Goal: Transaction & Acquisition: Purchase product/service

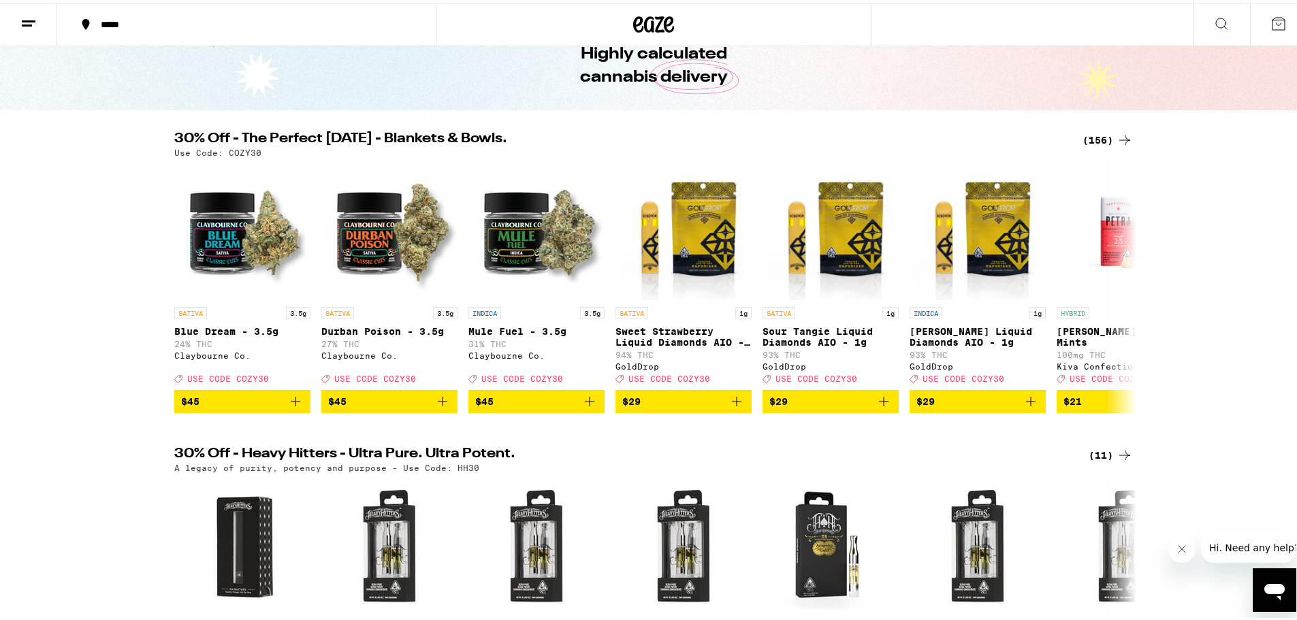
click at [1109, 136] on div "(156)" at bounding box center [1108, 137] width 50 height 16
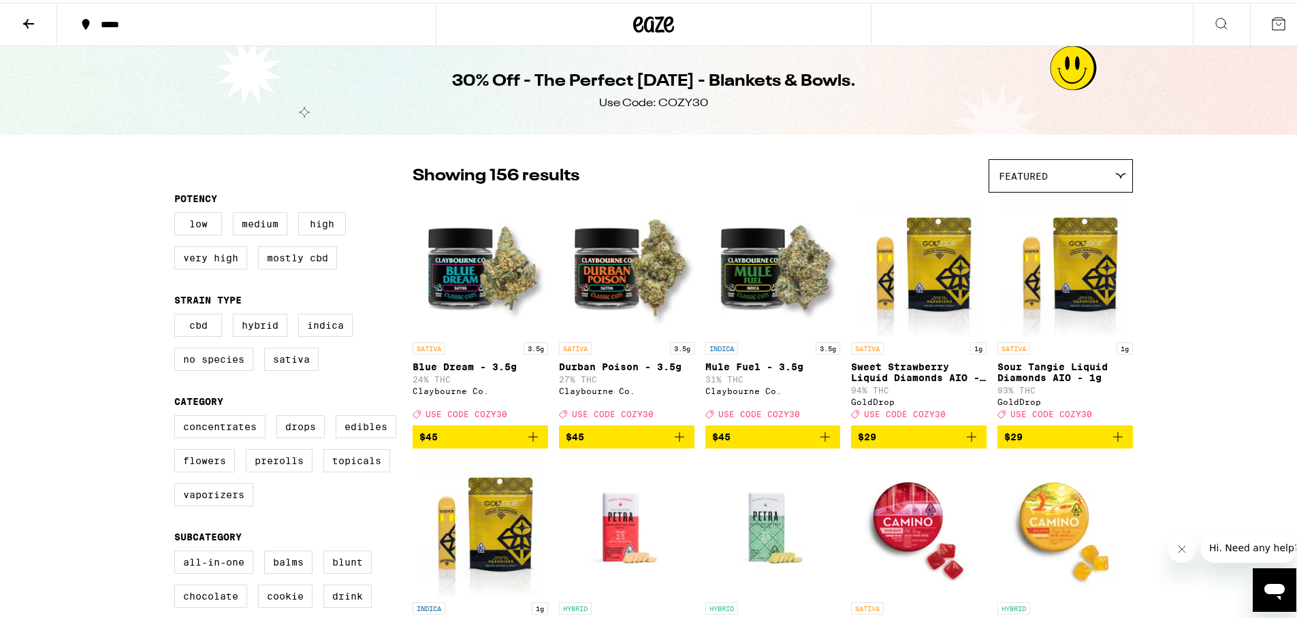
click at [1124, 176] on div "Featured" at bounding box center [1060, 173] width 143 height 32
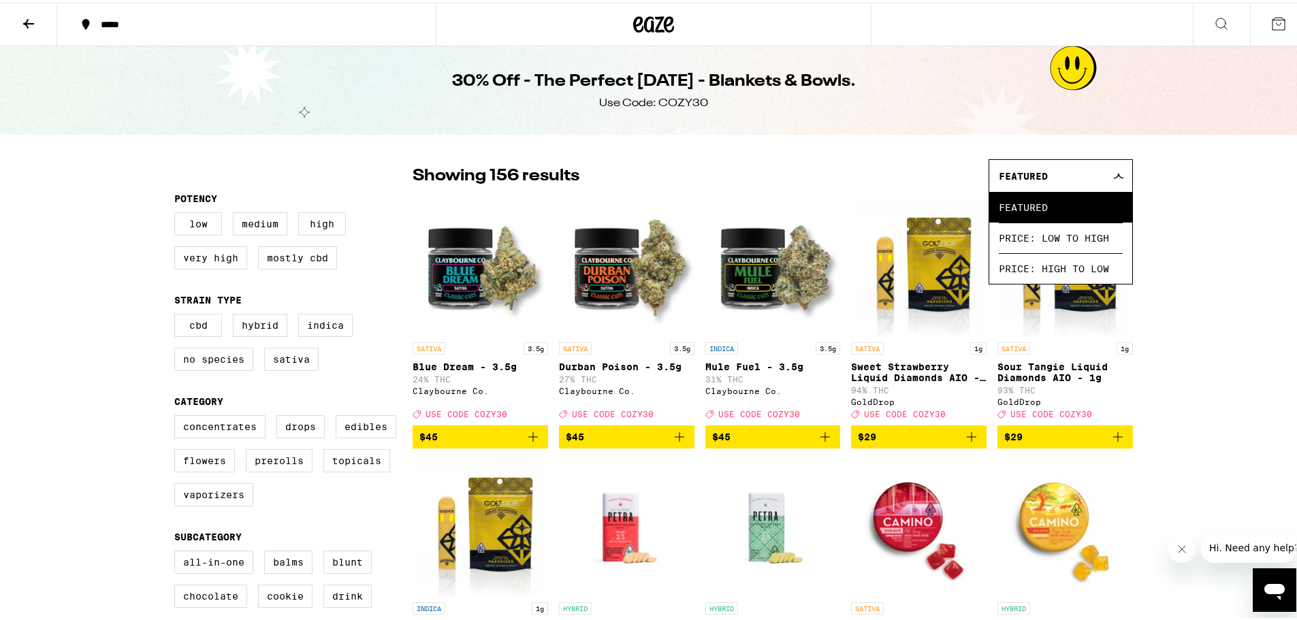
click at [1122, 174] on div "Featured" at bounding box center [1060, 173] width 143 height 32
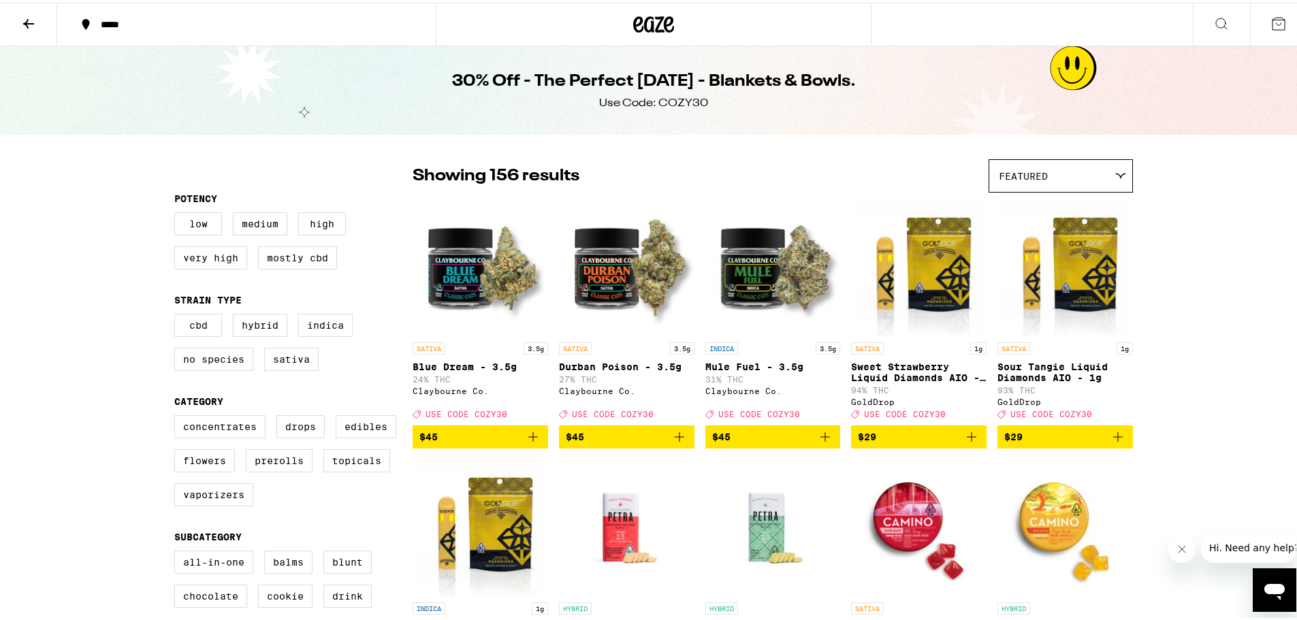
click at [1119, 172] on icon at bounding box center [1120, 173] width 11 height 6
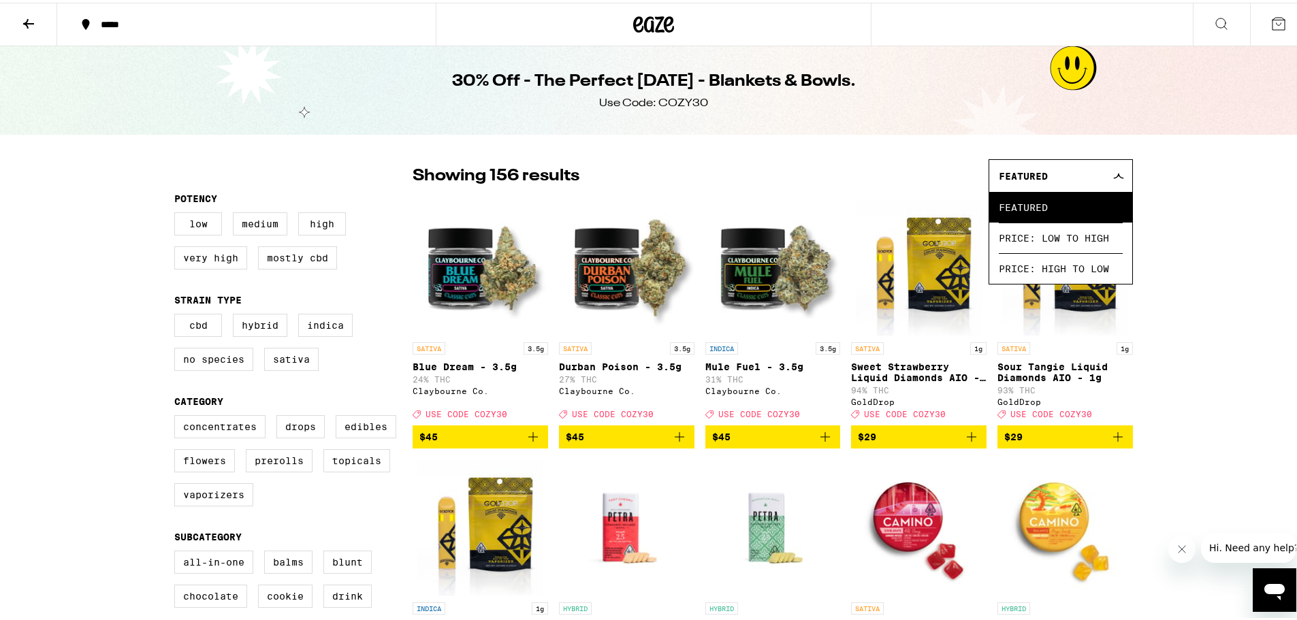
click at [1119, 172] on div at bounding box center [1119, 173] width 13 height 6
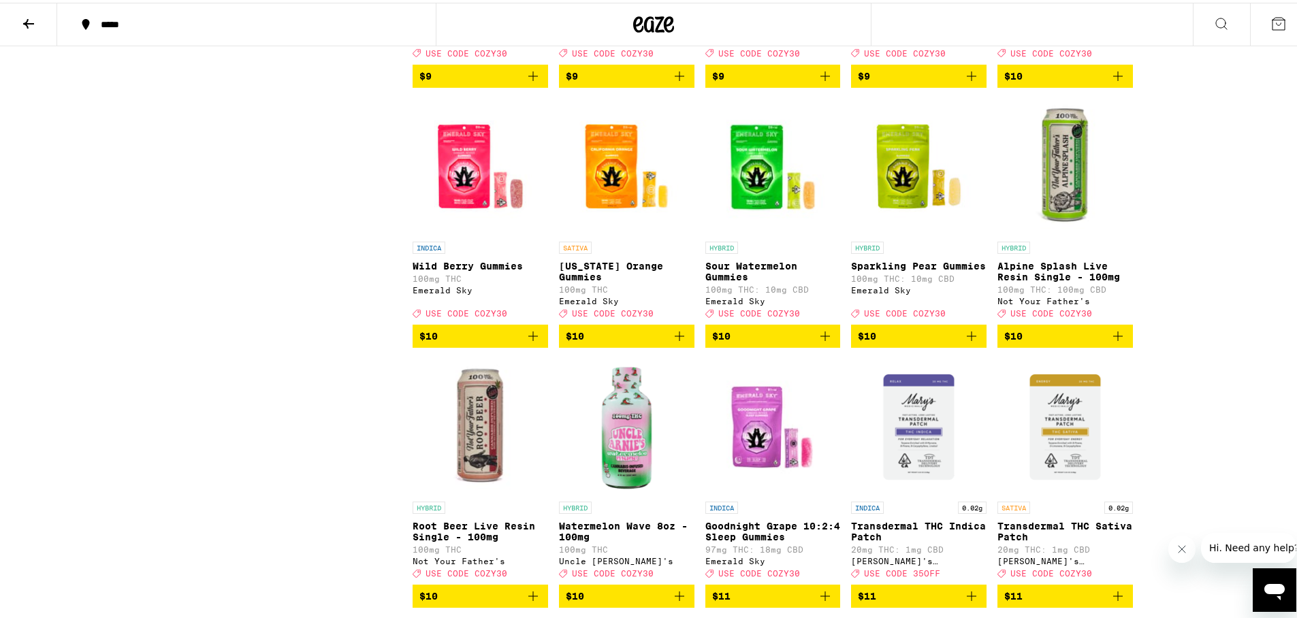
scroll to position [1907, 0]
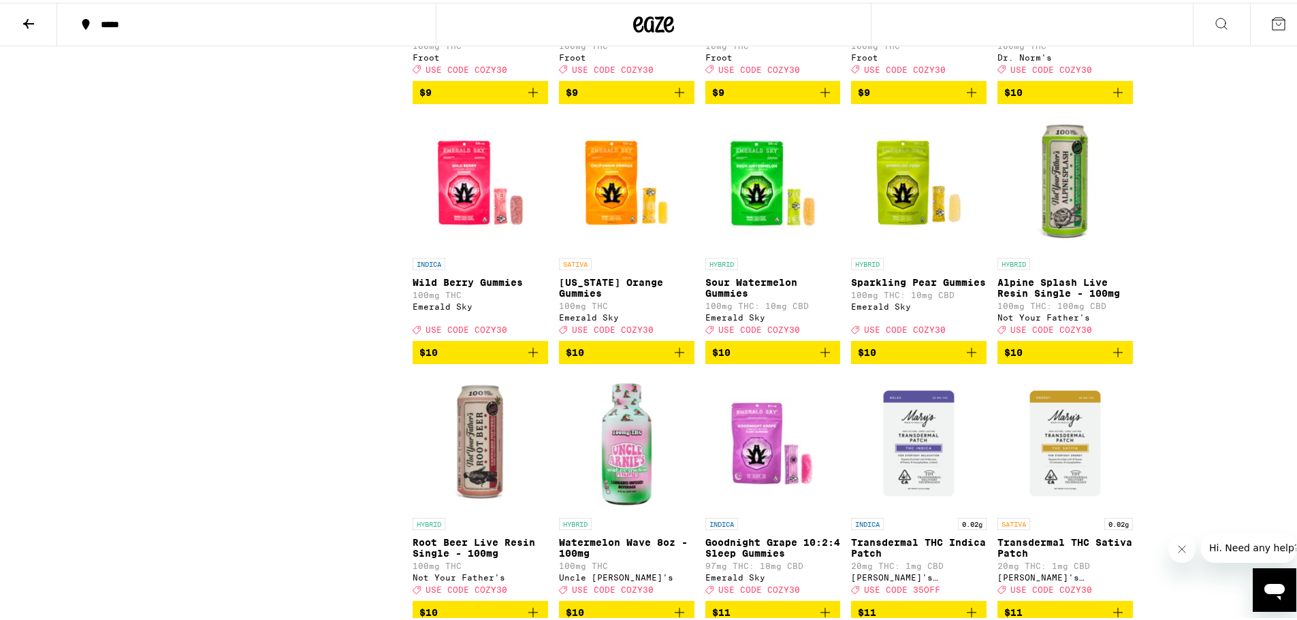
click at [530, 358] on icon "Add to bag" at bounding box center [533, 350] width 16 height 16
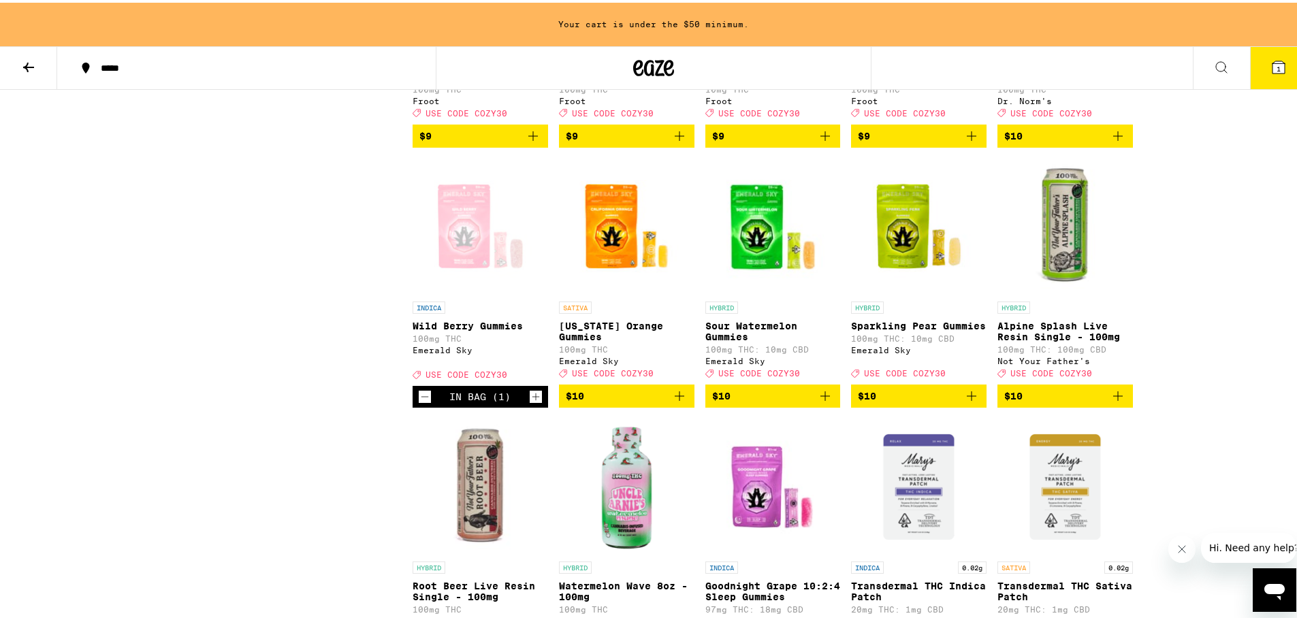
scroll to position [1950, 0]
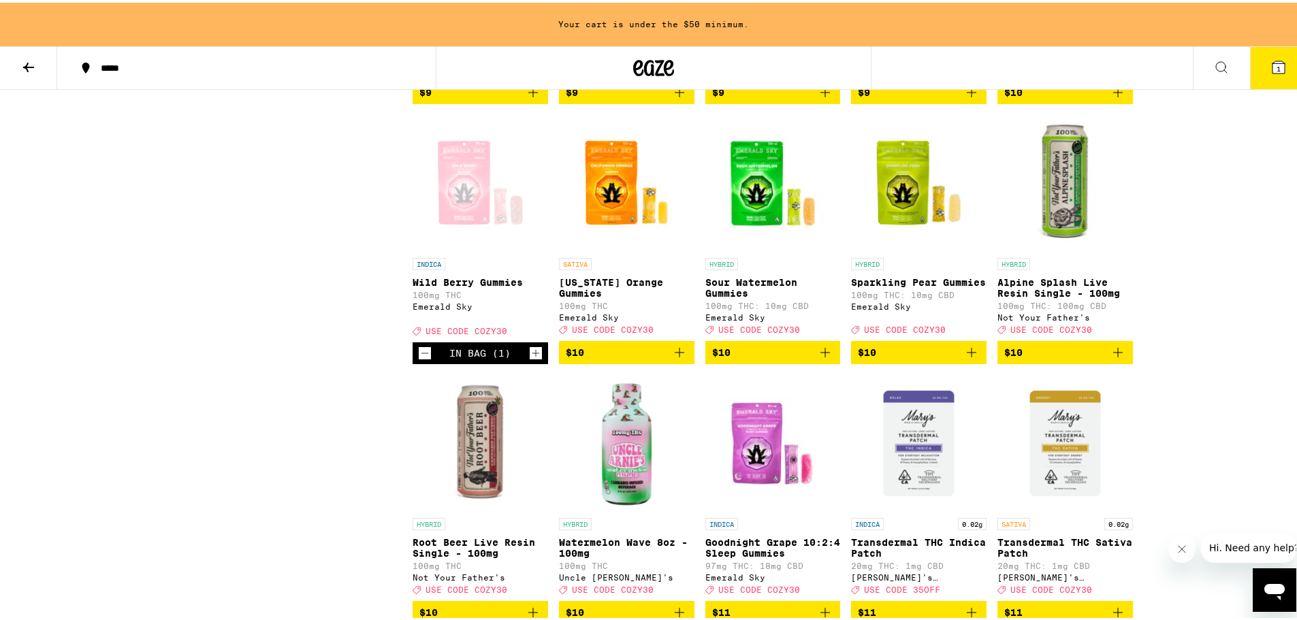
click at [532, 355] on icon "Increment" at bounding box center [535, 350] width 7 height 7
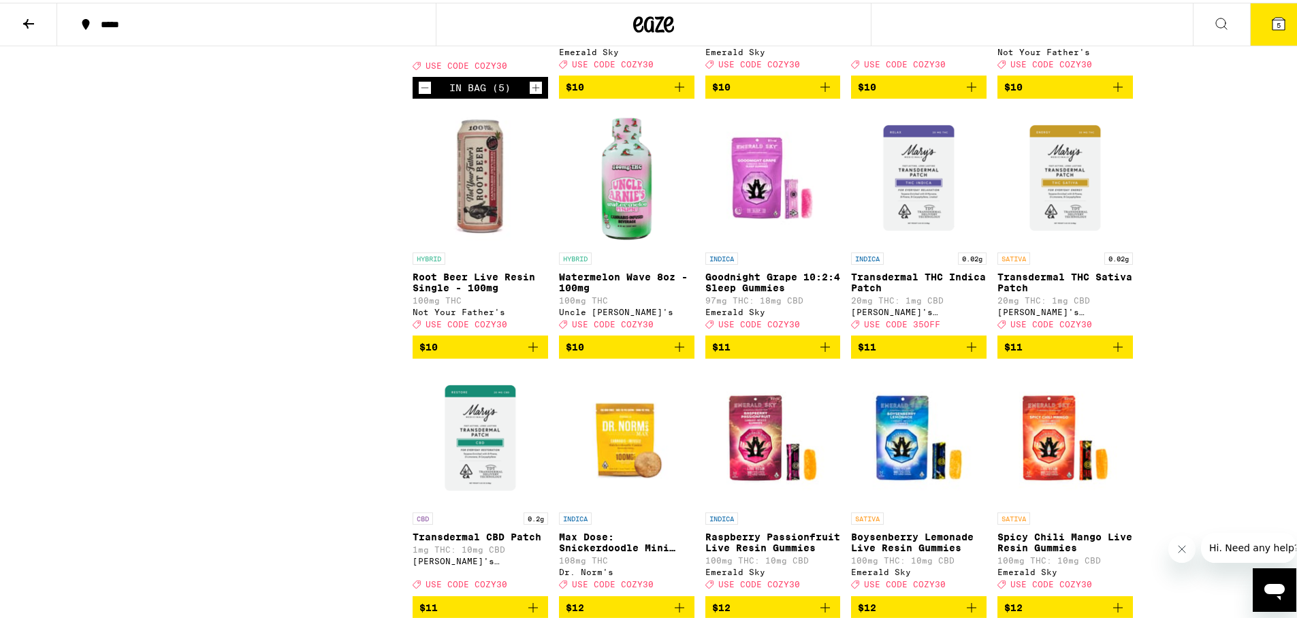
scroll to position [1907, 0]
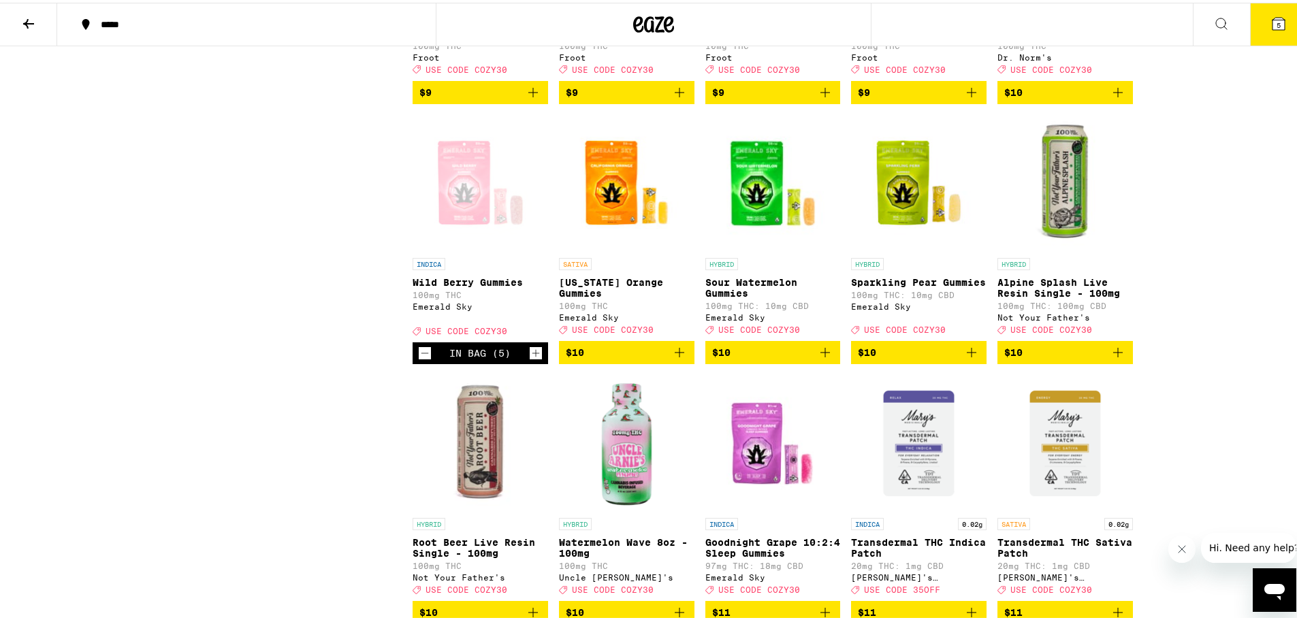
click at [967, 355] on icon "Add to bag" at bounding box center [972, 350] width 10 height 10
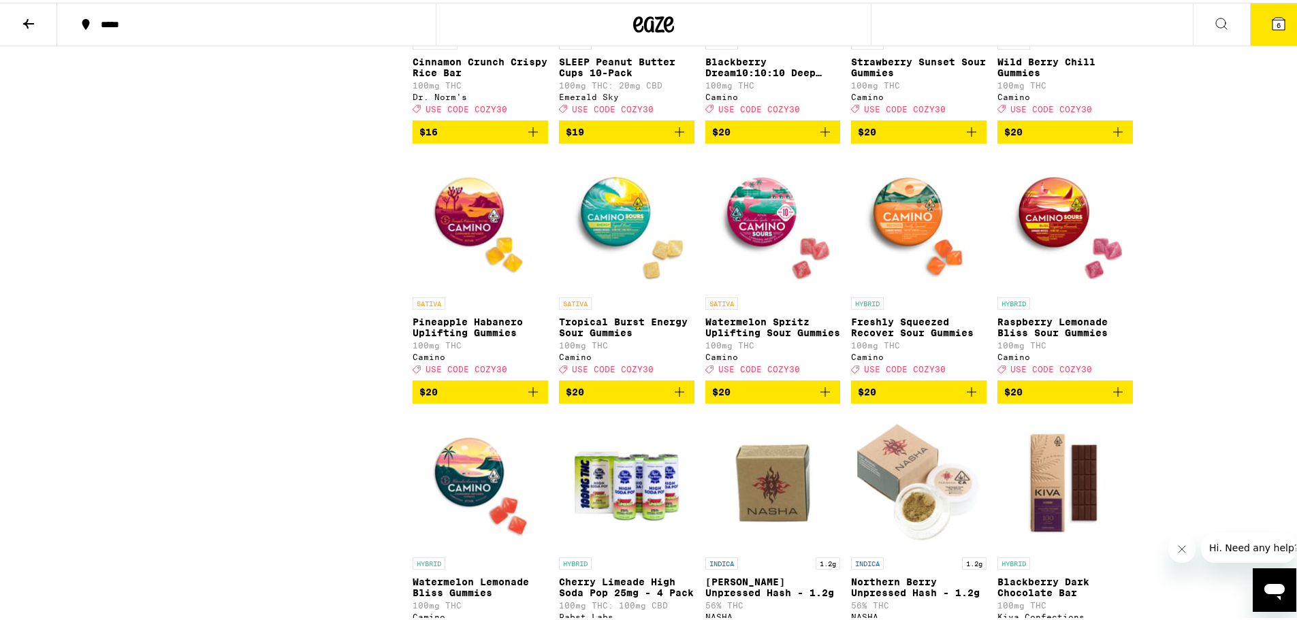
scroll to position [3609, 0]
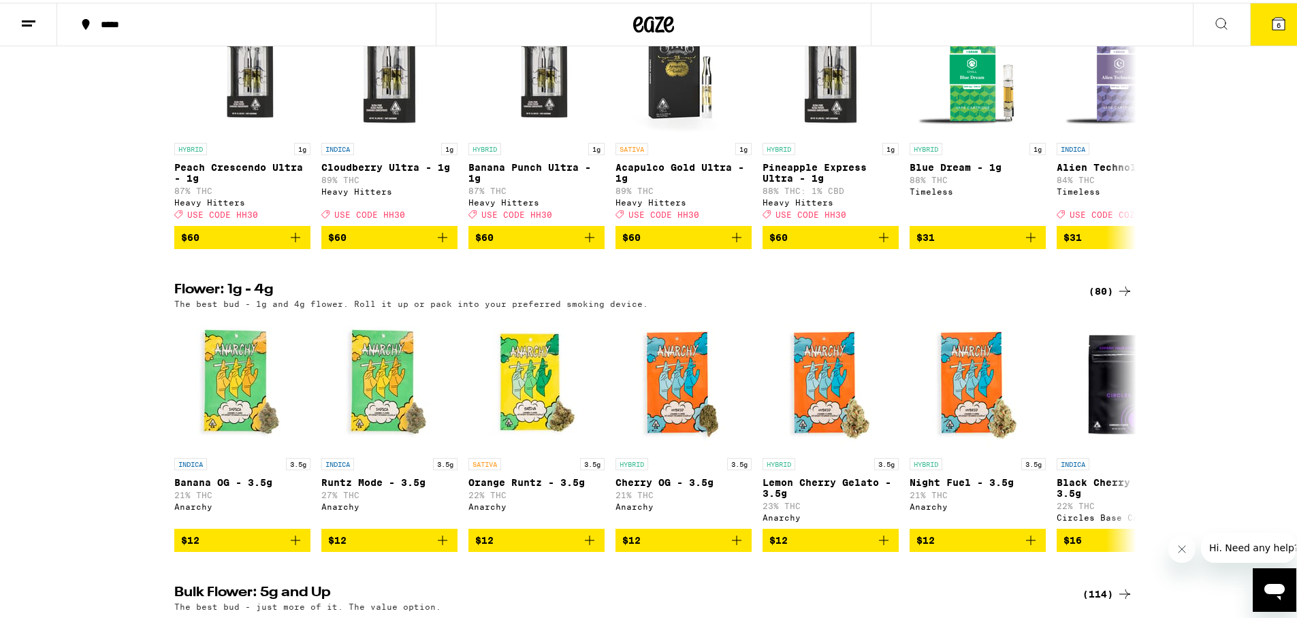
scroll to position [953, 0]
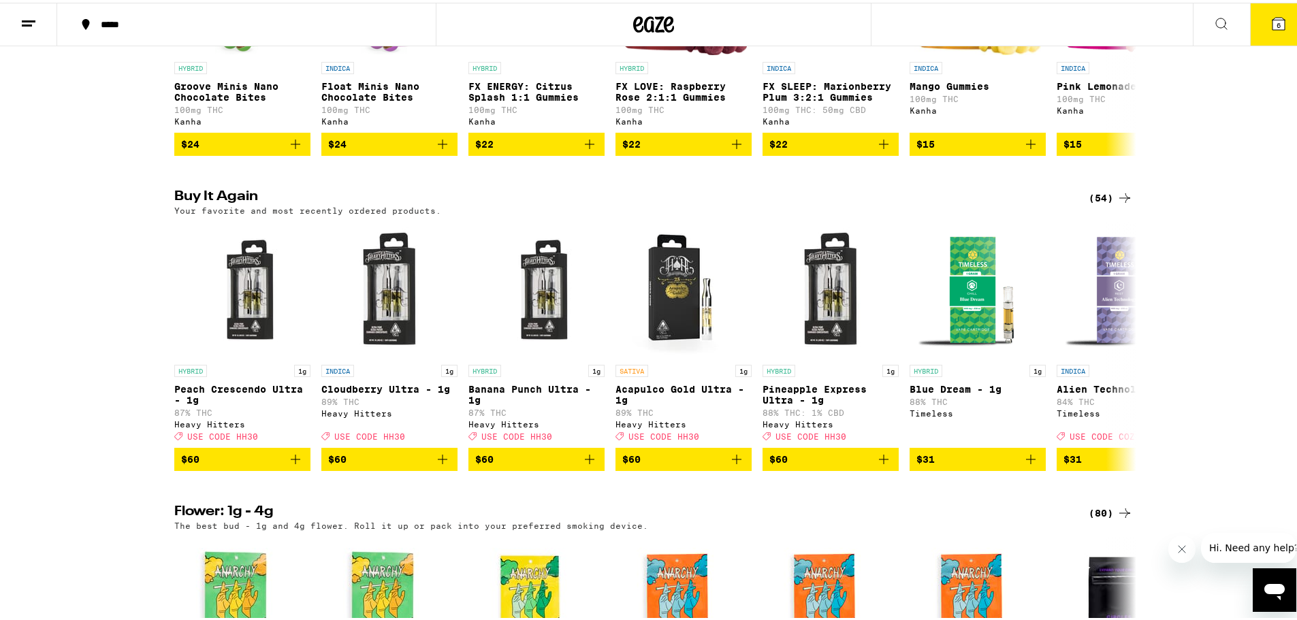
drag, startPoint x: 1101, startPoint y: 227, endPoint x: 1128, endPoint y: 240, distance: 29.2
click at [1101, 204] on div "(54)" at bounding box center [1111, 195] width 44 height 16
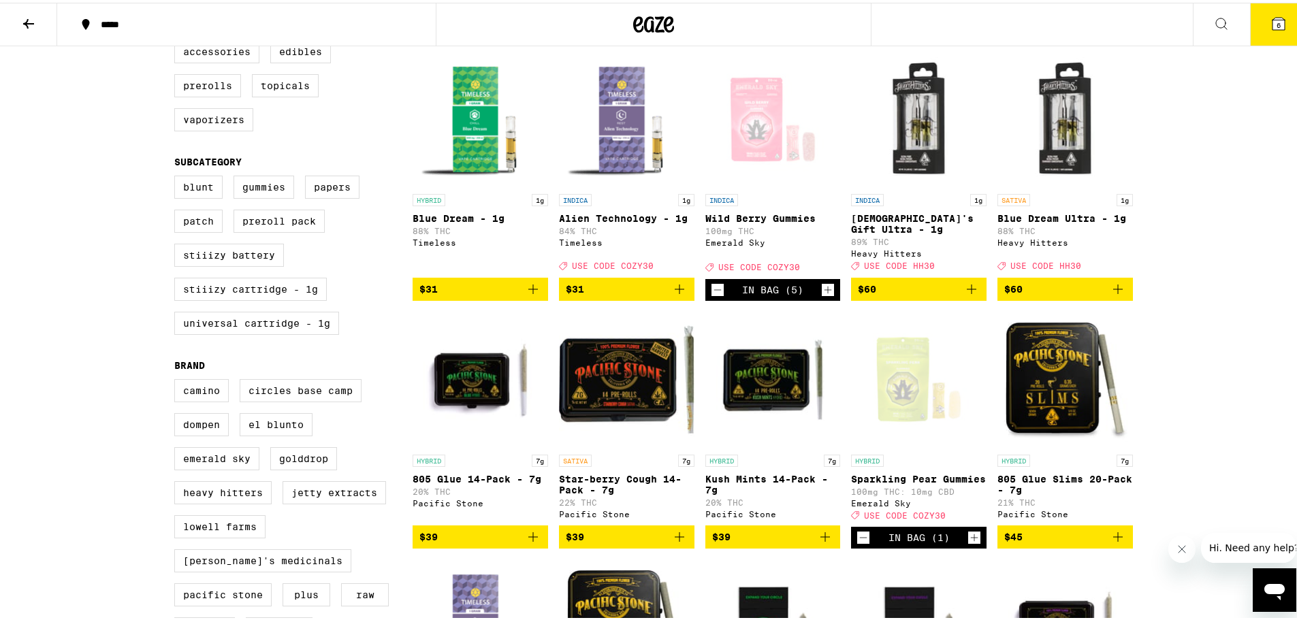
scroll to position [477, 0]
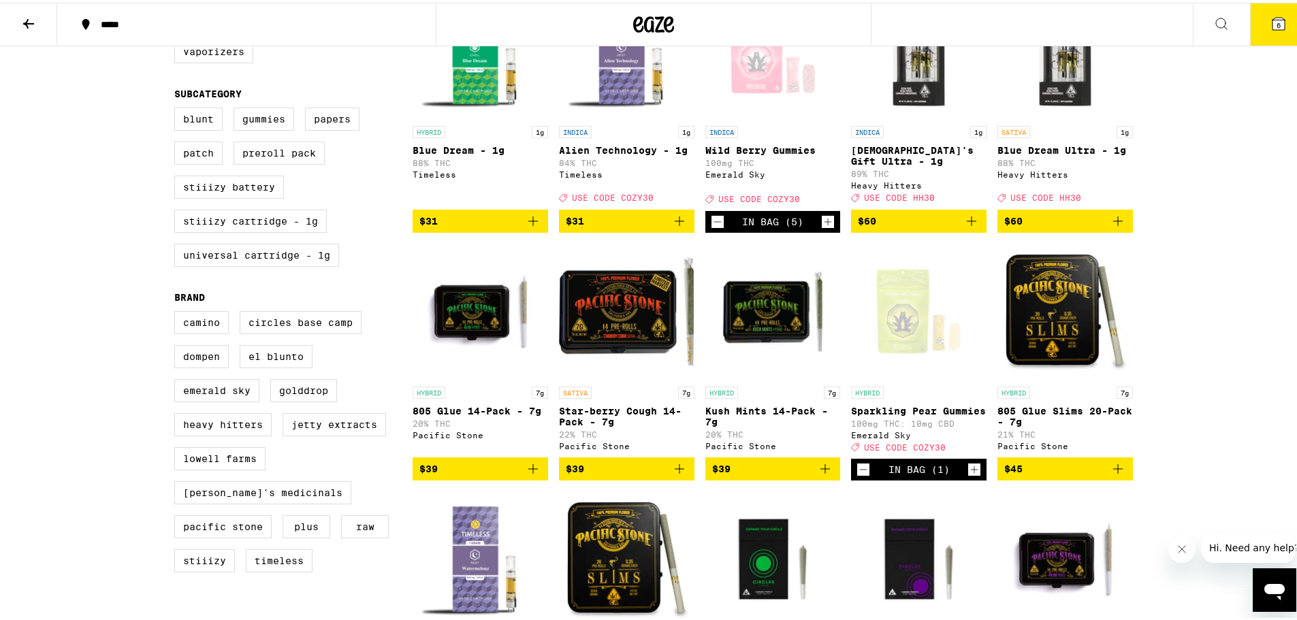
click at [818, 475] on icon "Add to bag" at bounding box center [825, 466] width 16 height 16
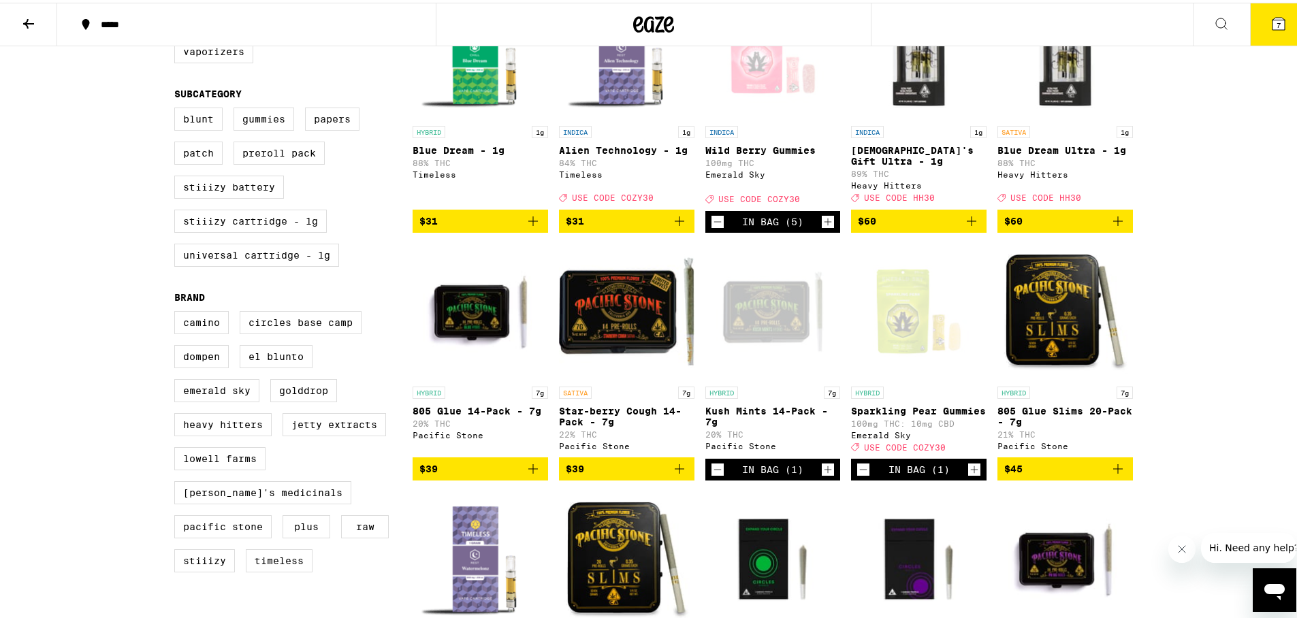
click at [526, 475] on icon "Add to bag" at bounding box center [533, 466] width 16 height 16
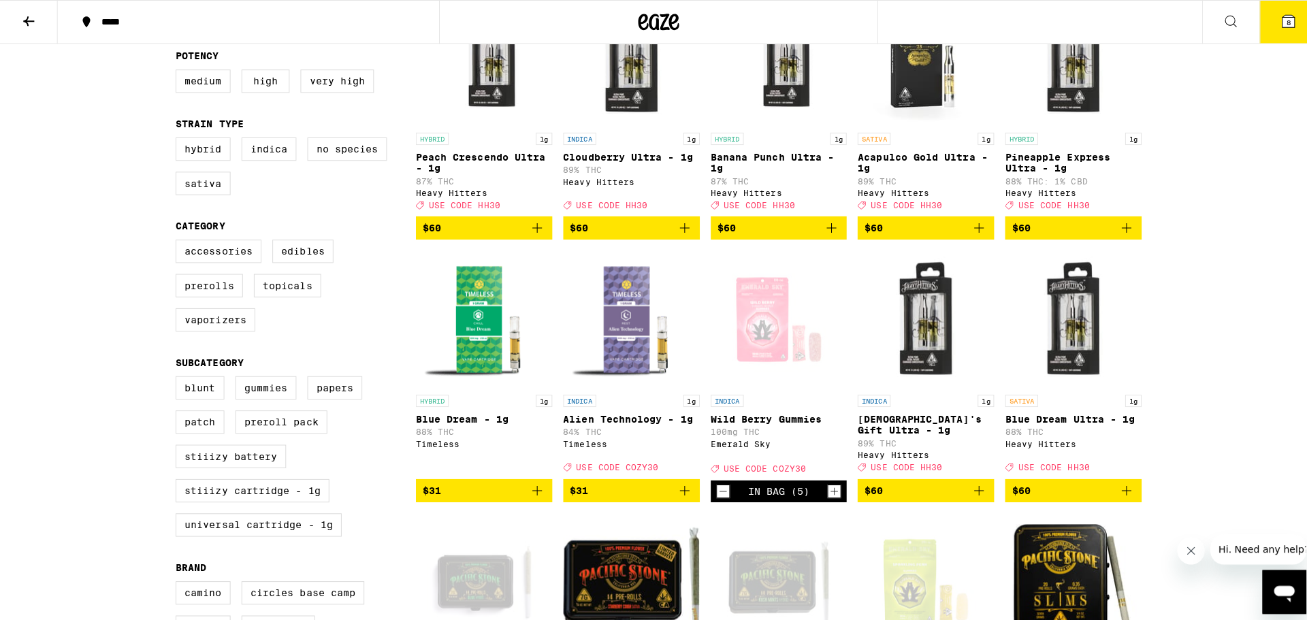
scroll to position [204, 0]
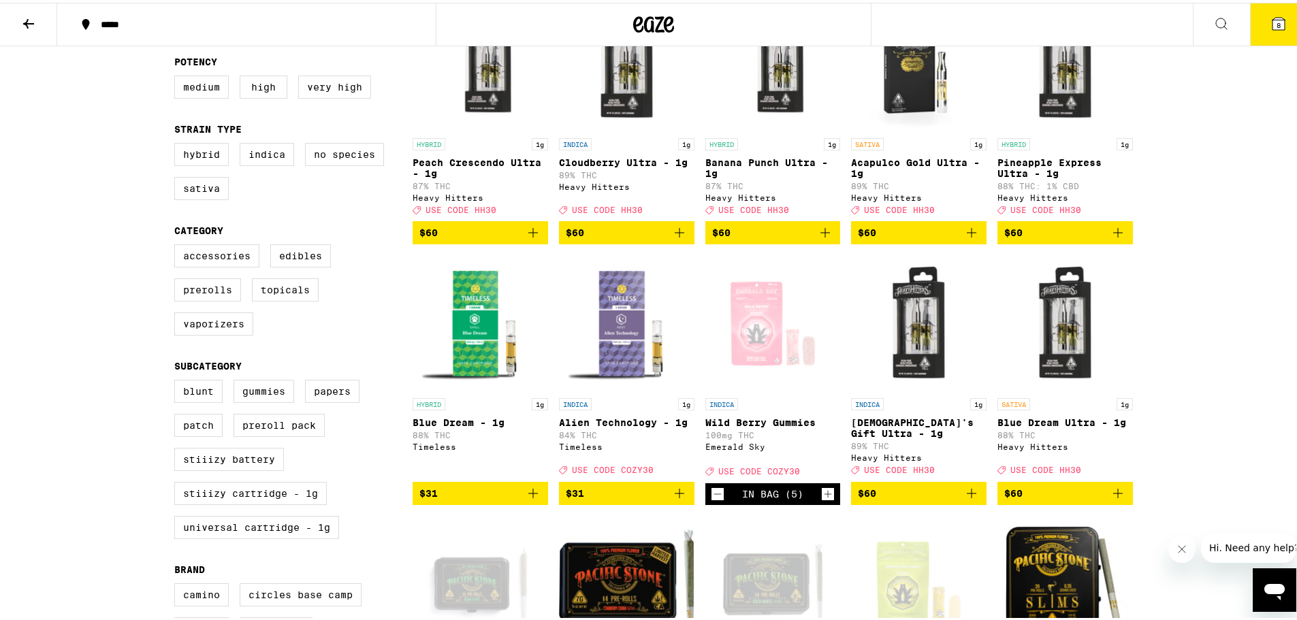
click at [1271, 29] on icon at bounding box center [1279, 21] width 16 height 16
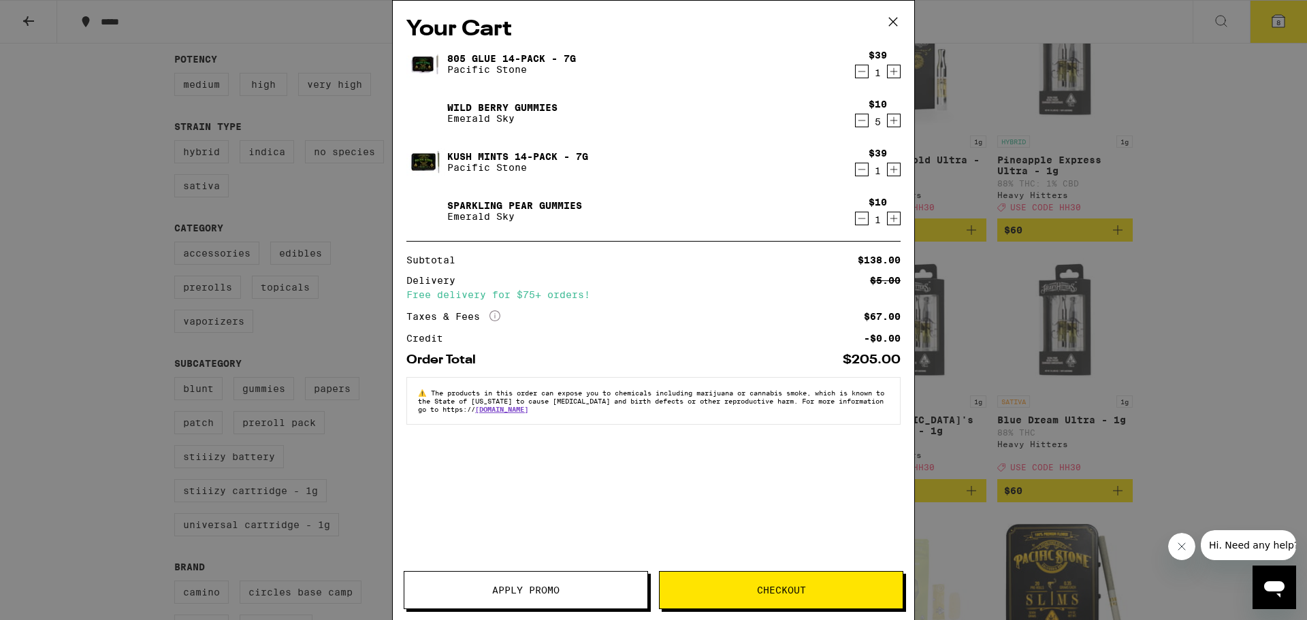
click at [537, 592] on span "Apply Promo" at bounding box center [525, 591] width 67 height 10
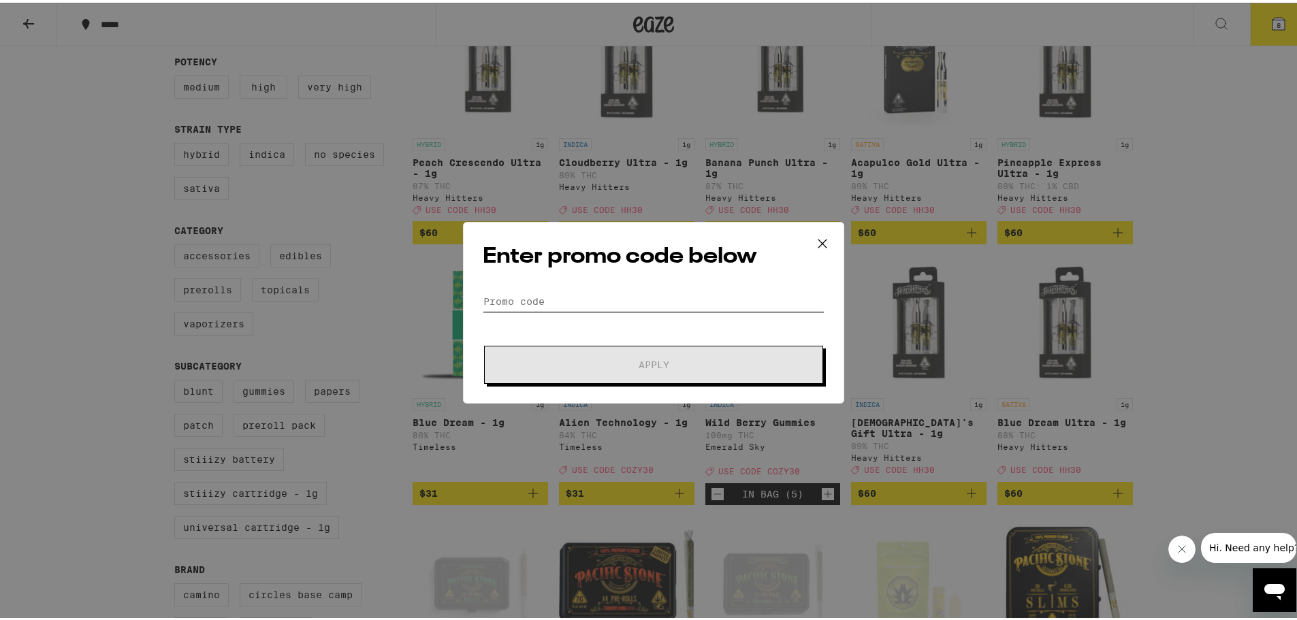
click at [616, 296] on input "Promo Code" at bounding box center [654, 299] width 342 height 20
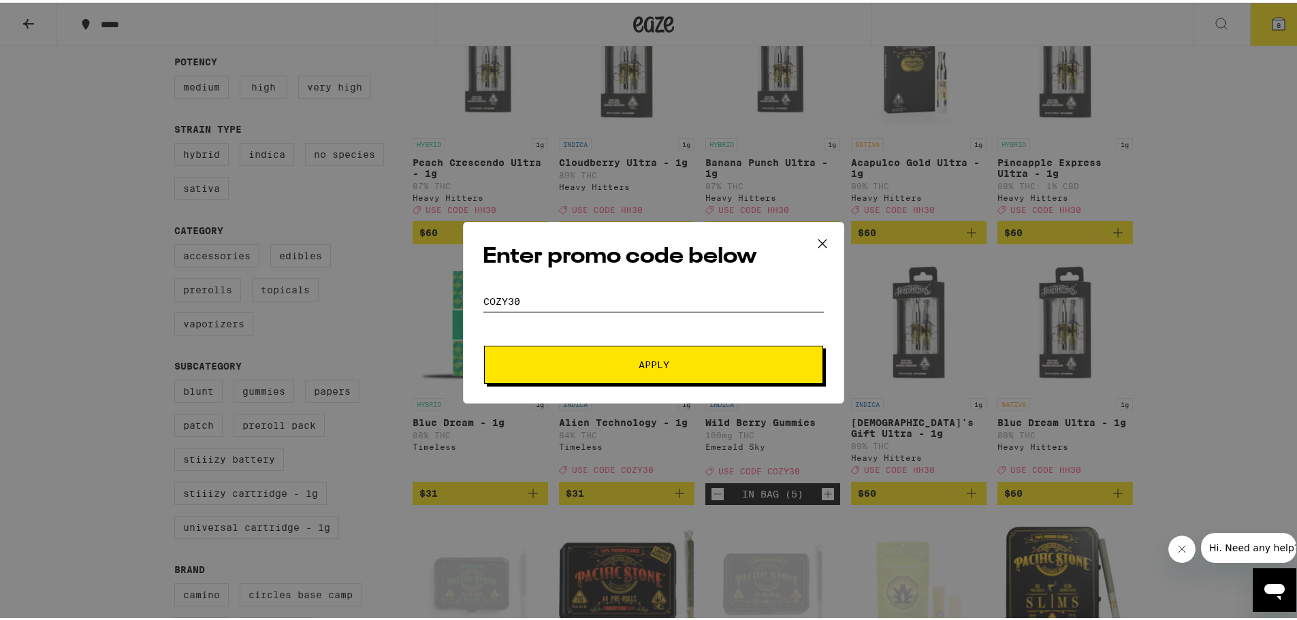
type input "cozy30"
click at [661, 377] on button "Apply" at bounding box center [653, 362] width 339 height 38
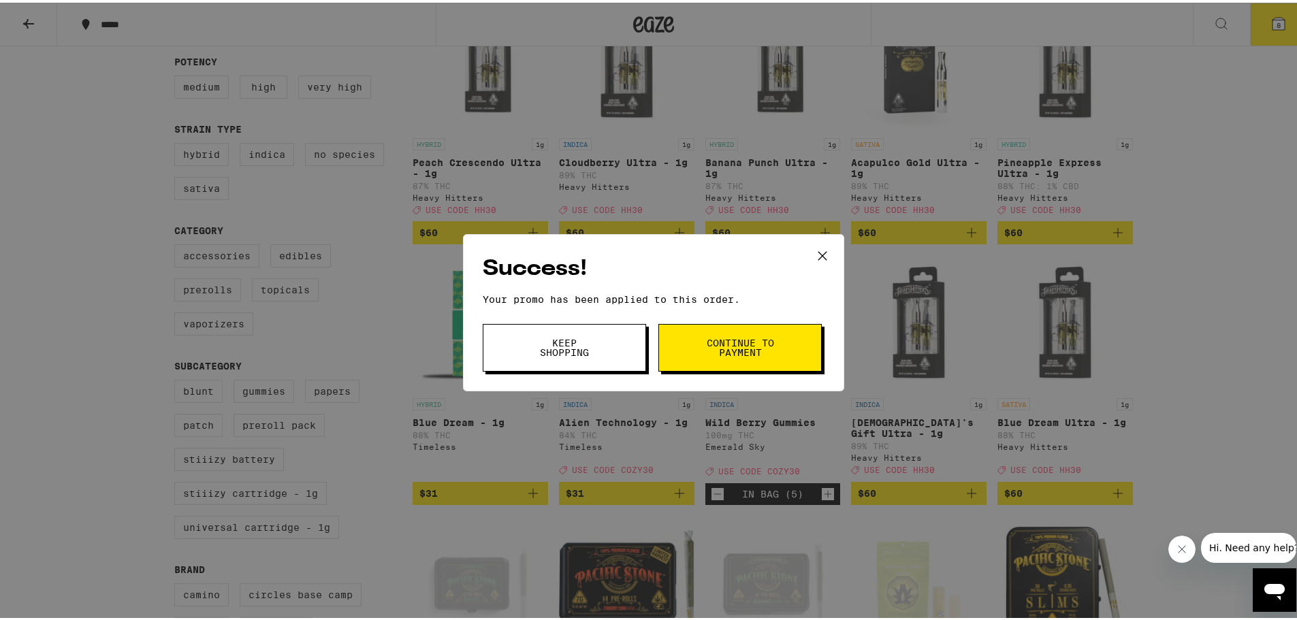
click at [590, 334] on button "Keep Shopping" at bounding box center [564, 345] width 163 height 48
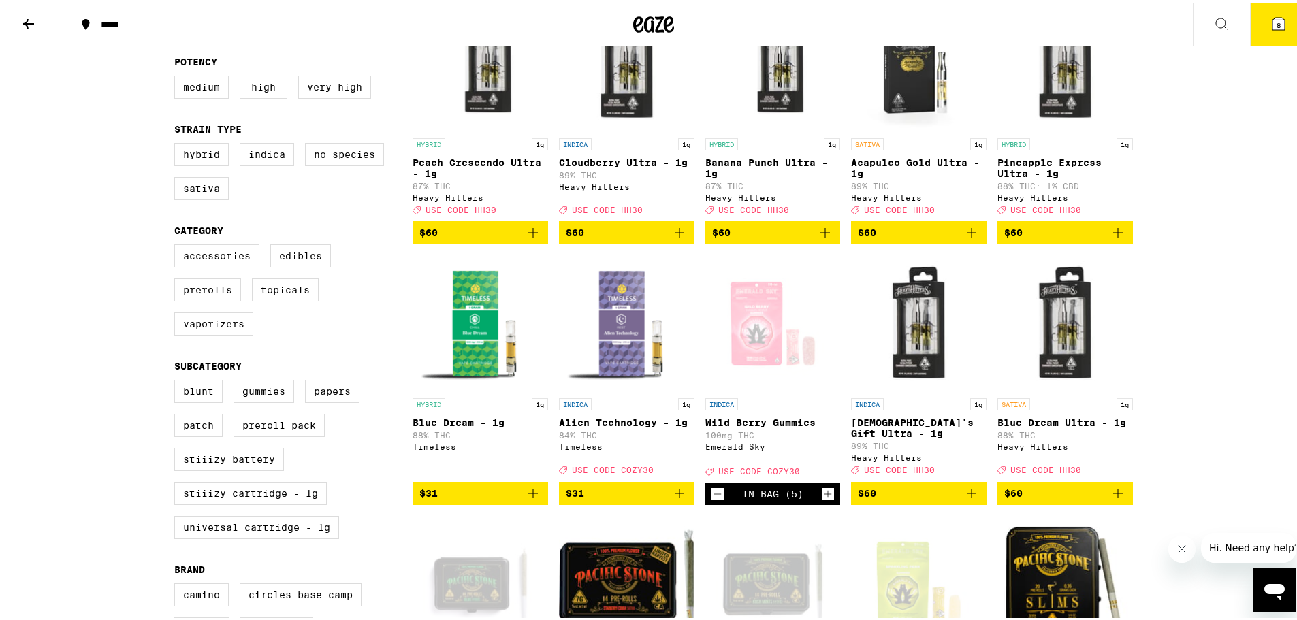
click at [1277, 23] on span "8" at bounding box center [1279, 22] width 4 height 8
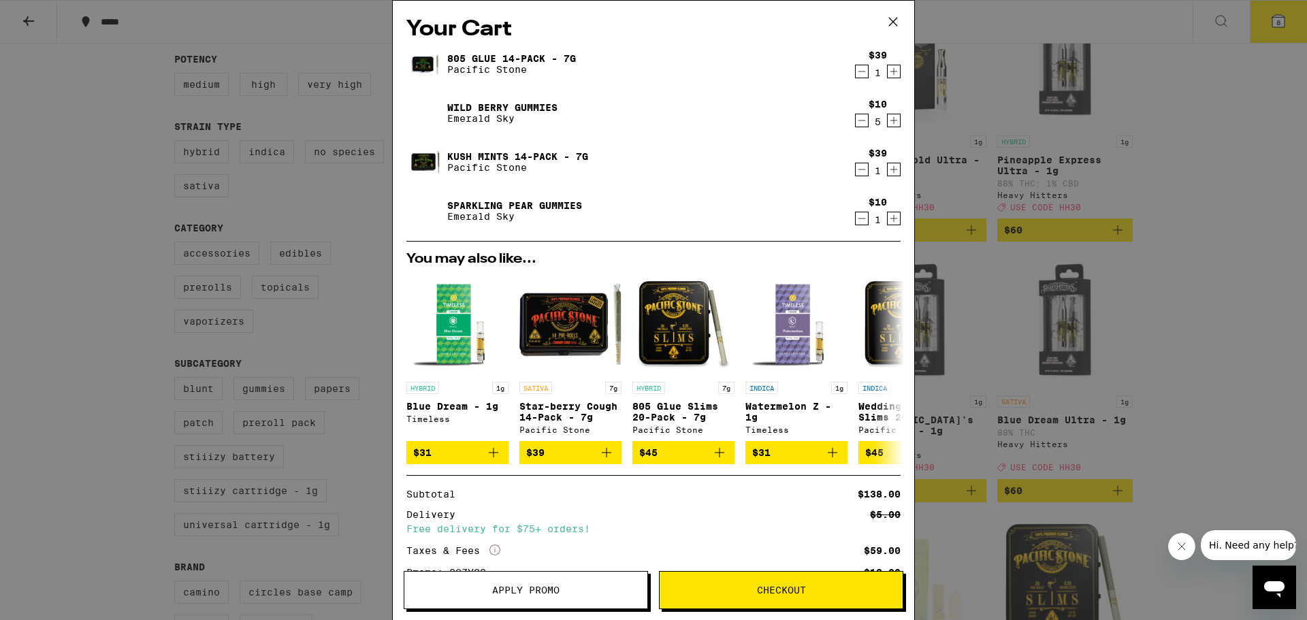
click at [888, 217] on icon "Increment" at bounding box center [894, 218] width 12 height 16
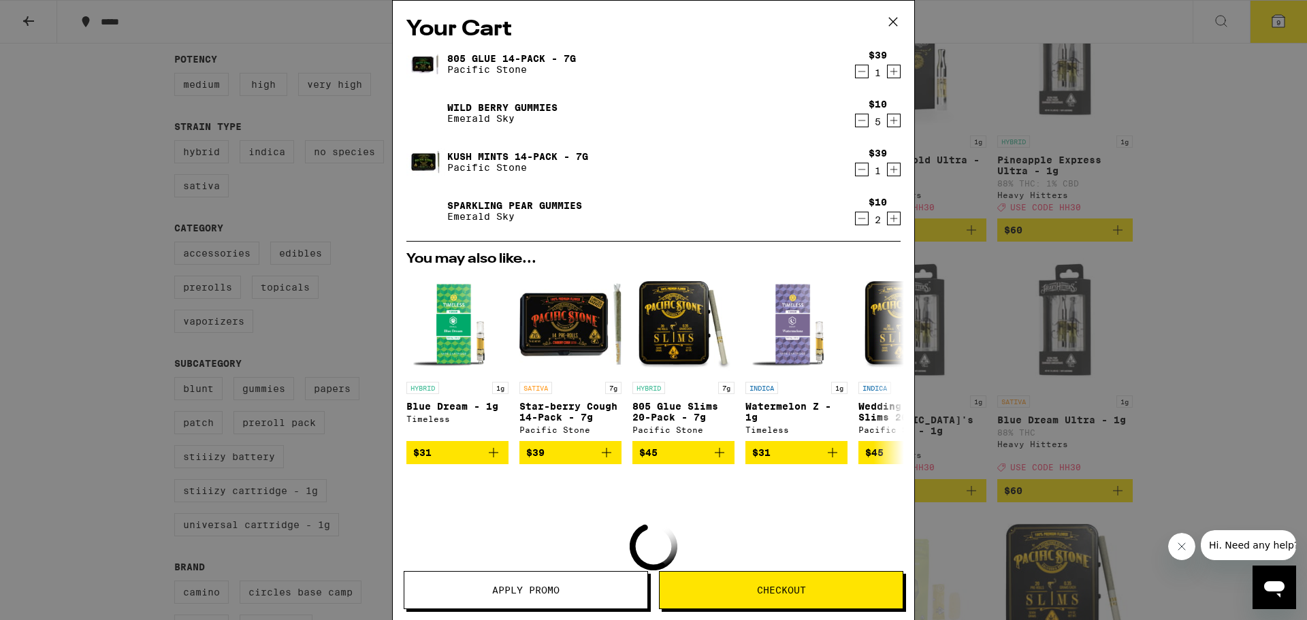
click at [888, 217] on icon "Increment" at bounding box center [894, 218] width 12 height 16
click at [888, 115] on icon "Increment" at bounding box center [894, 120] width 12 height 16
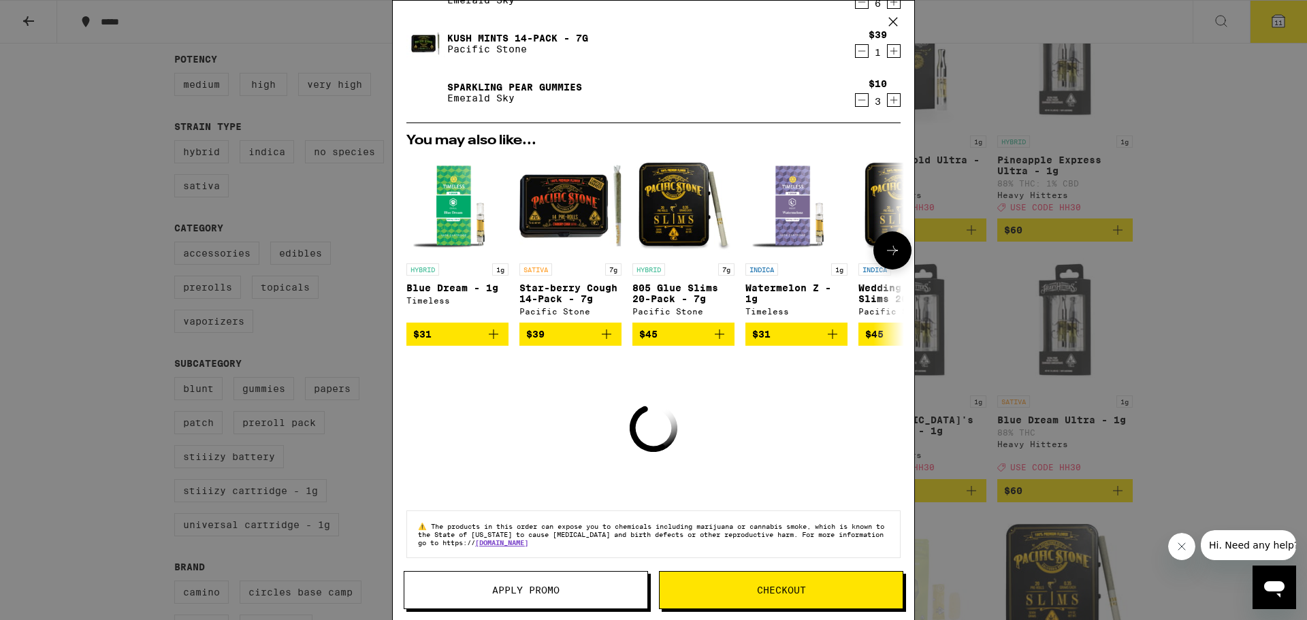
scroll to position [130, 0]
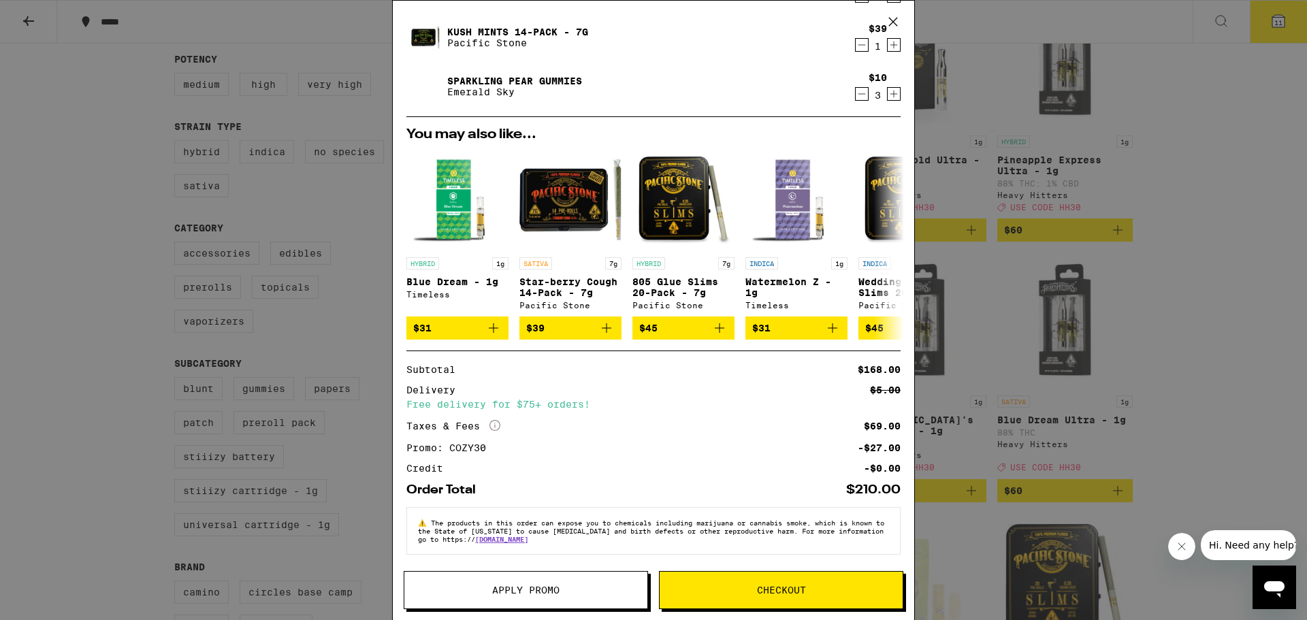
click at [763, 595] on span "Checkout" at bounding box center [781, 591] width 49 height 10
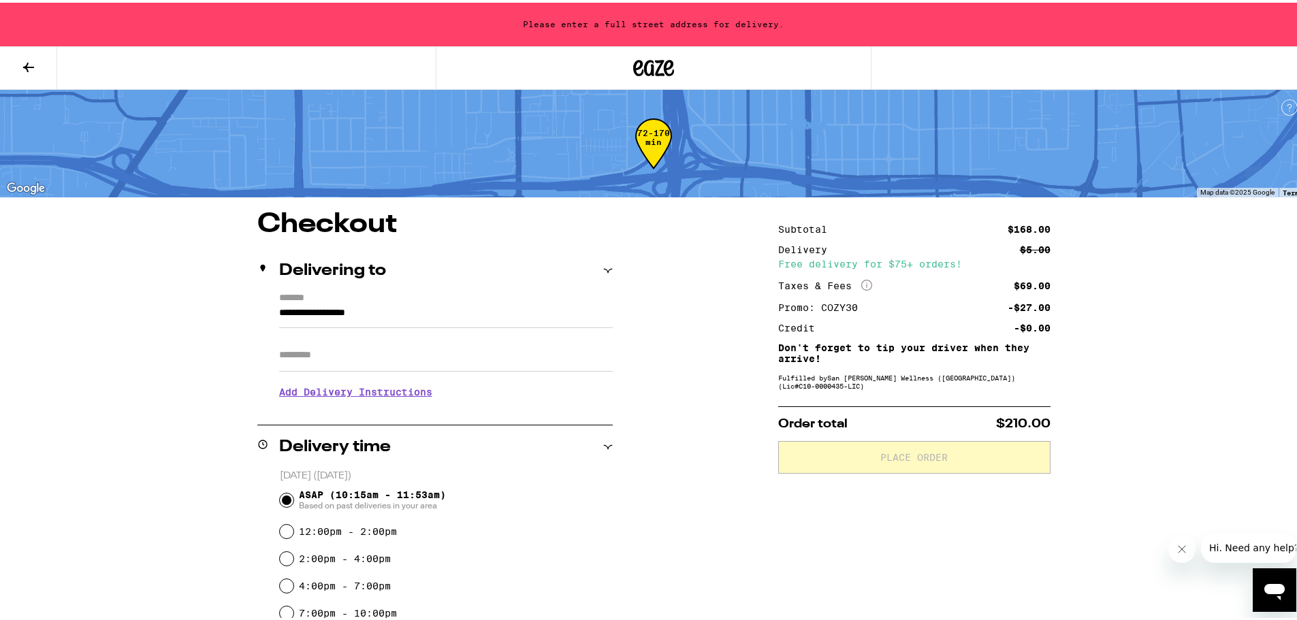
click at [357, 316] on input "**********" at bounding box center [446, 313] width 334 height 23
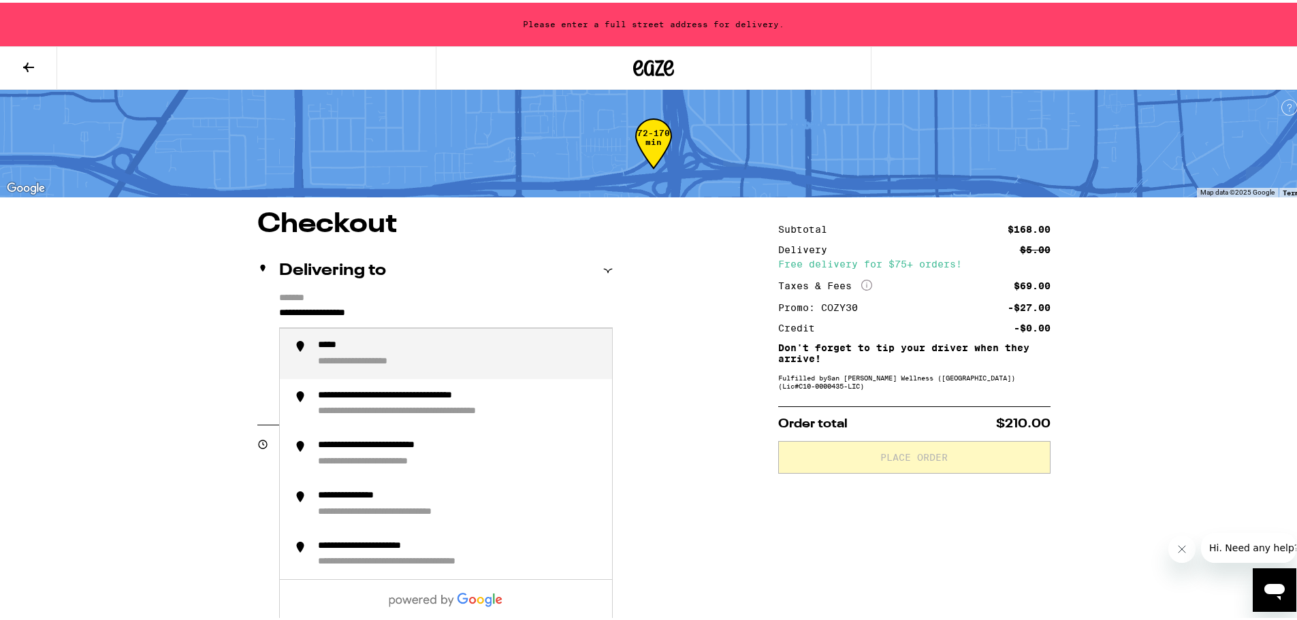
drag, startPoint x: 421, startPoint y: 307, endPoint x: 72, endPoint y: 262, distance: 351.5
click at [72, 262] on div "**********" at bounding box center [653, 526] width 1307 height 1053
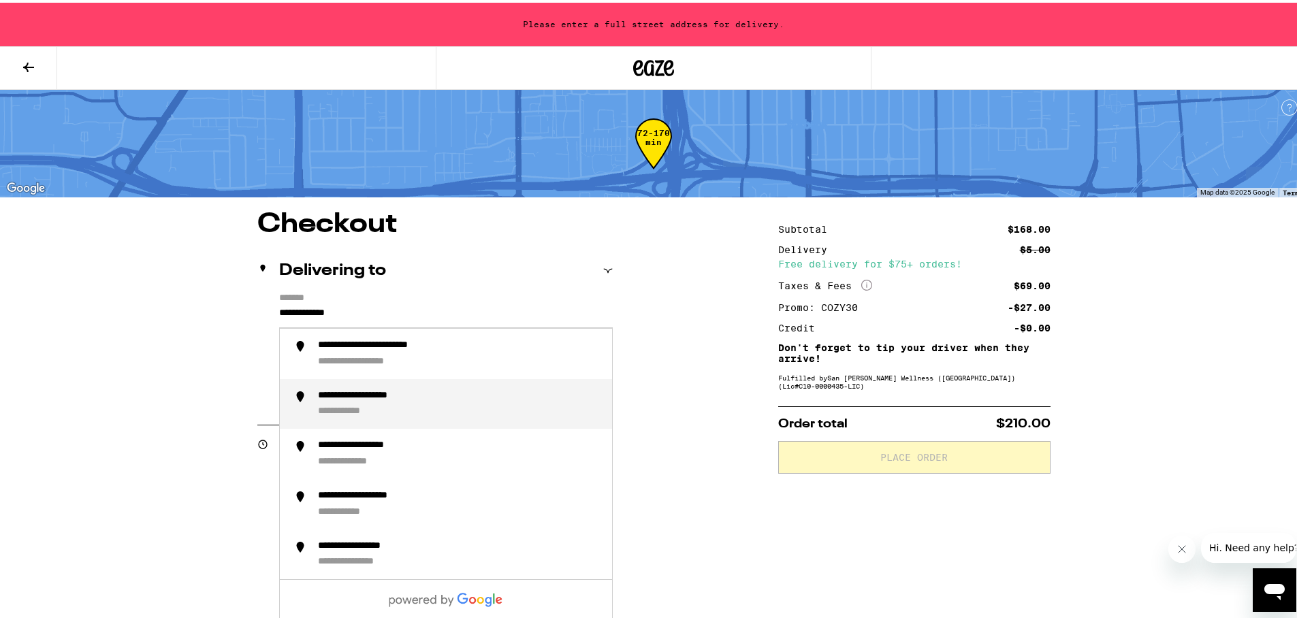
click at [435, 397] on div "**********" at bounding box center [379, 393] width 123 height 12
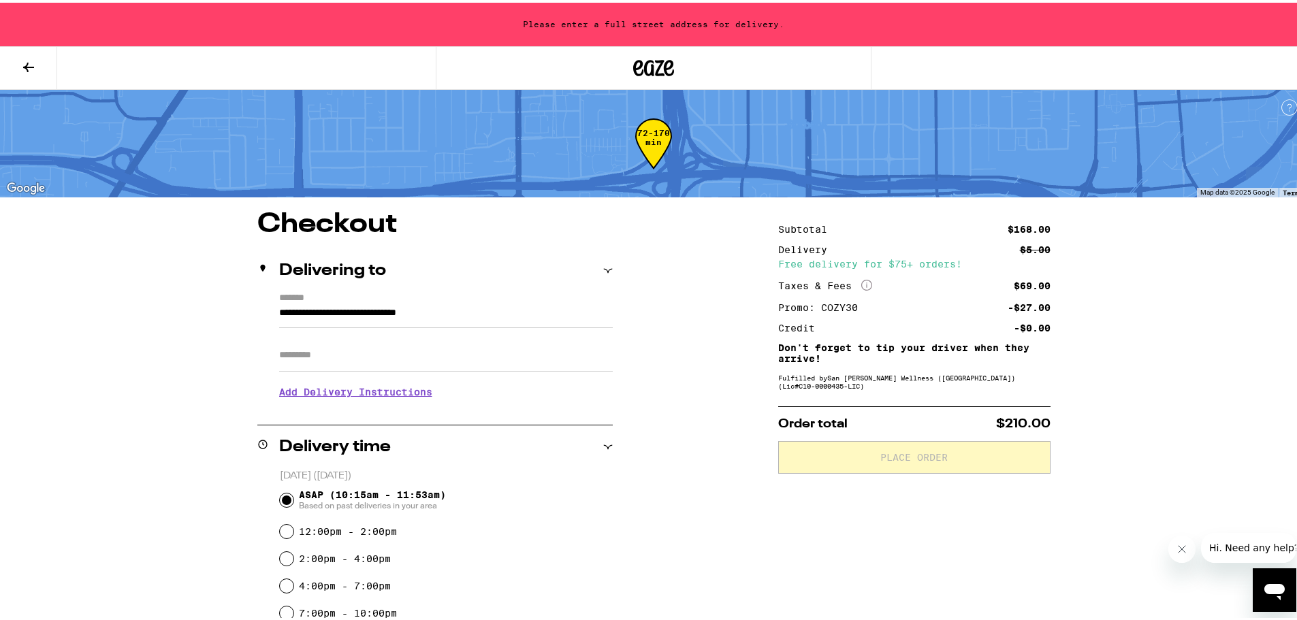
type input "**********"
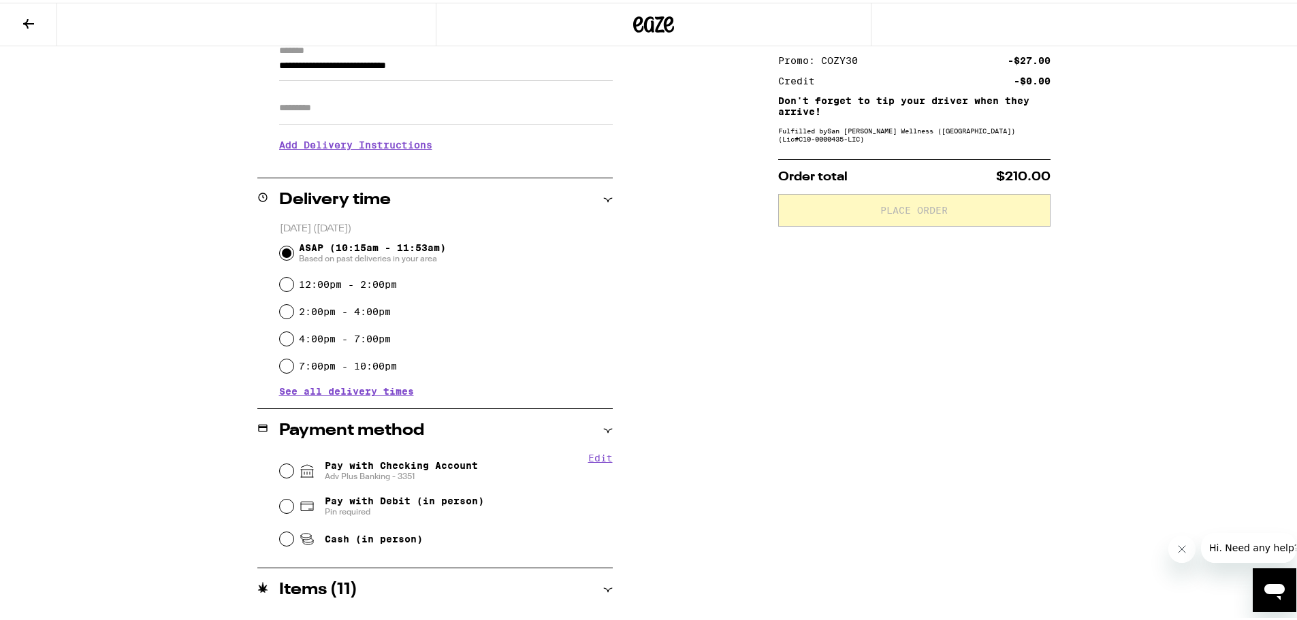
scroll to position [204, 0]
click at [280, 468] on input "Pay with Checking Account Adv Plus Banking - 3351" at bounding box center [287, 468] width 14 height 14
radio input "true"
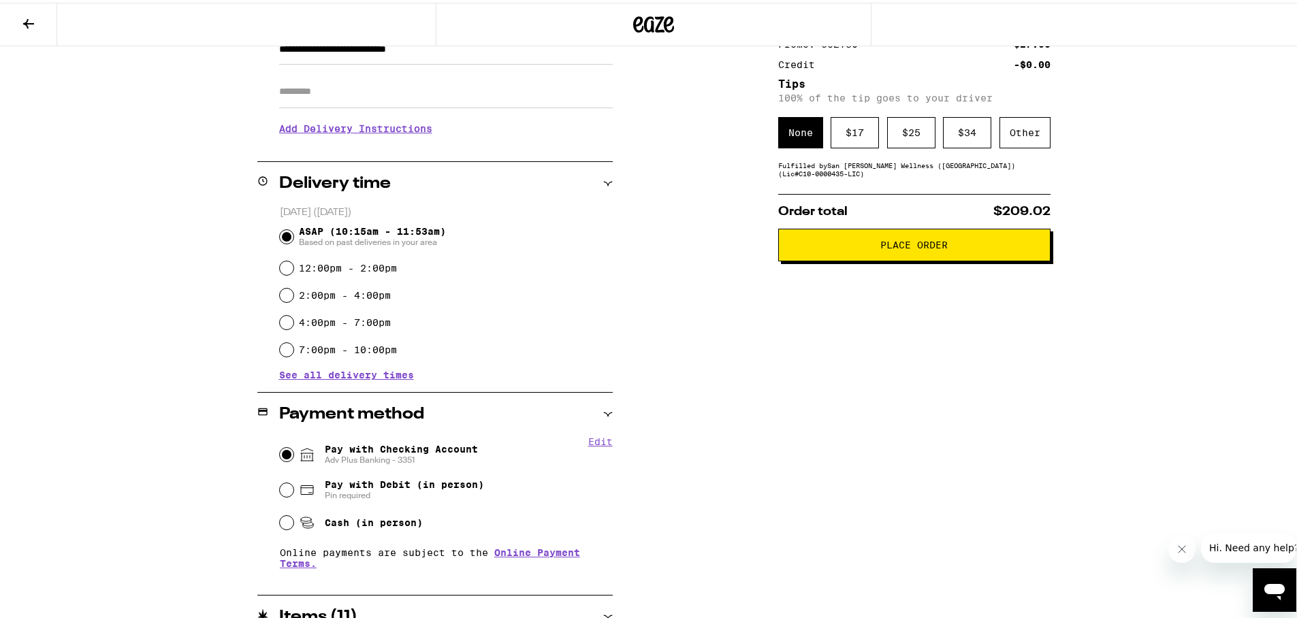
scroll to position [25, 0]
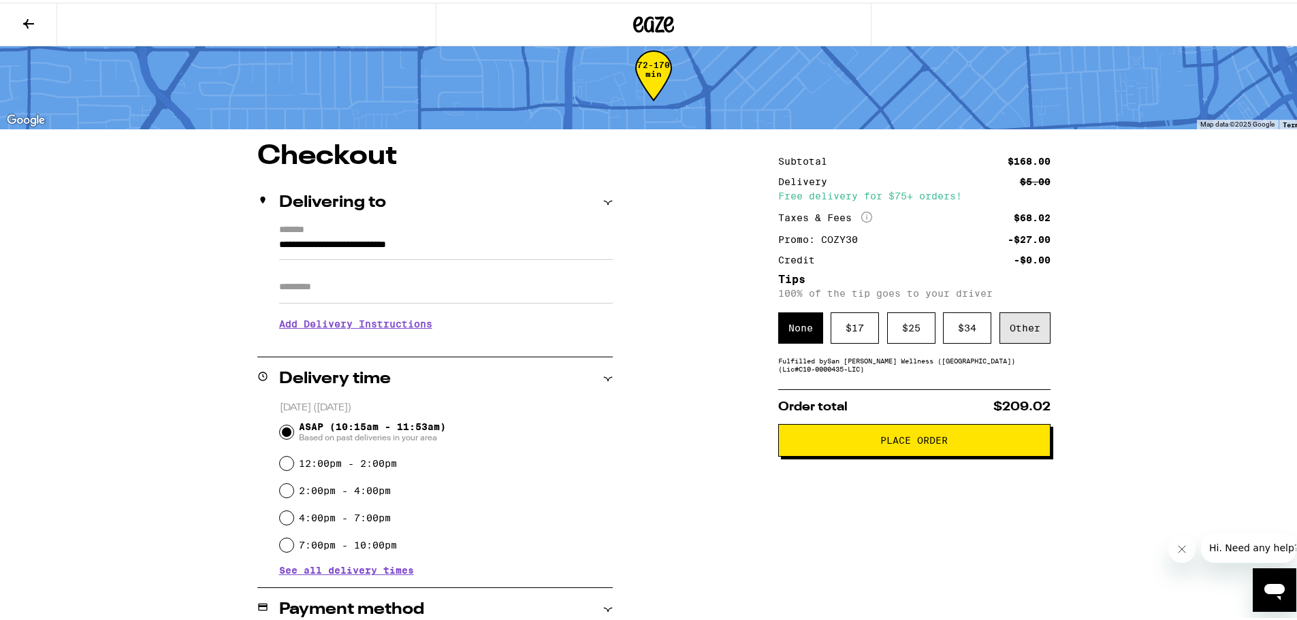
click at [1018, 334] on div "Other" at bounding box center [1025, 325] width 51 height 31
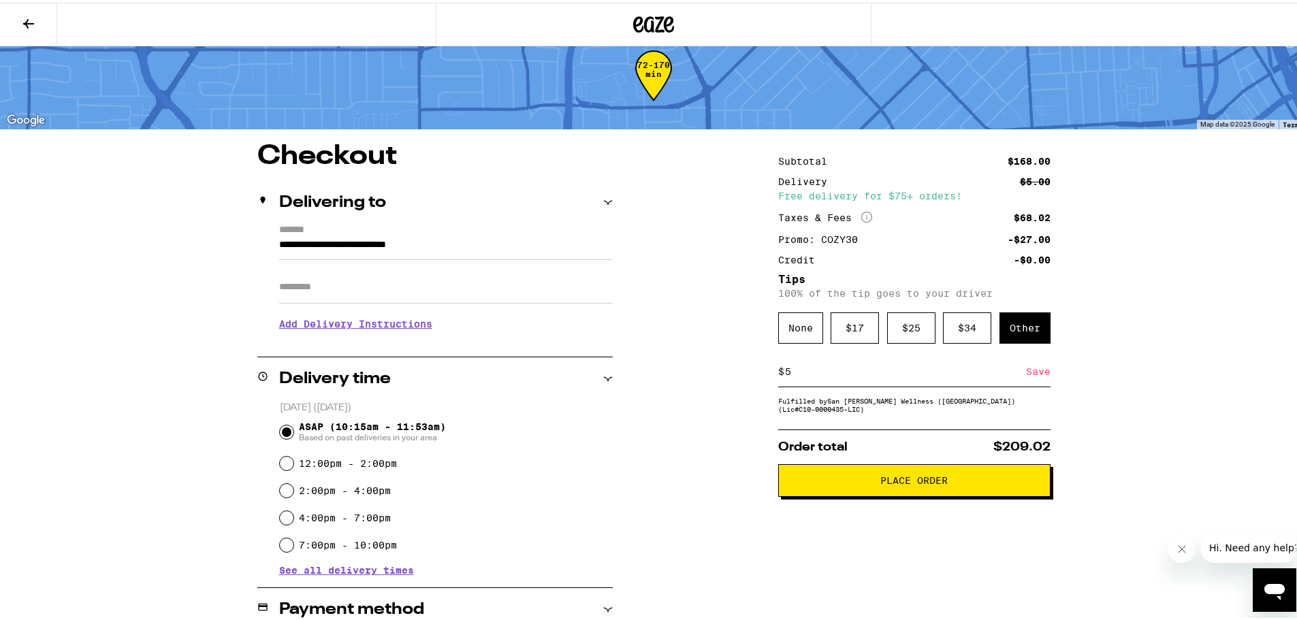
type input "5"
click at [1034, 372] on div "Save" at bounding box center [1038, 369] width 25 height 30
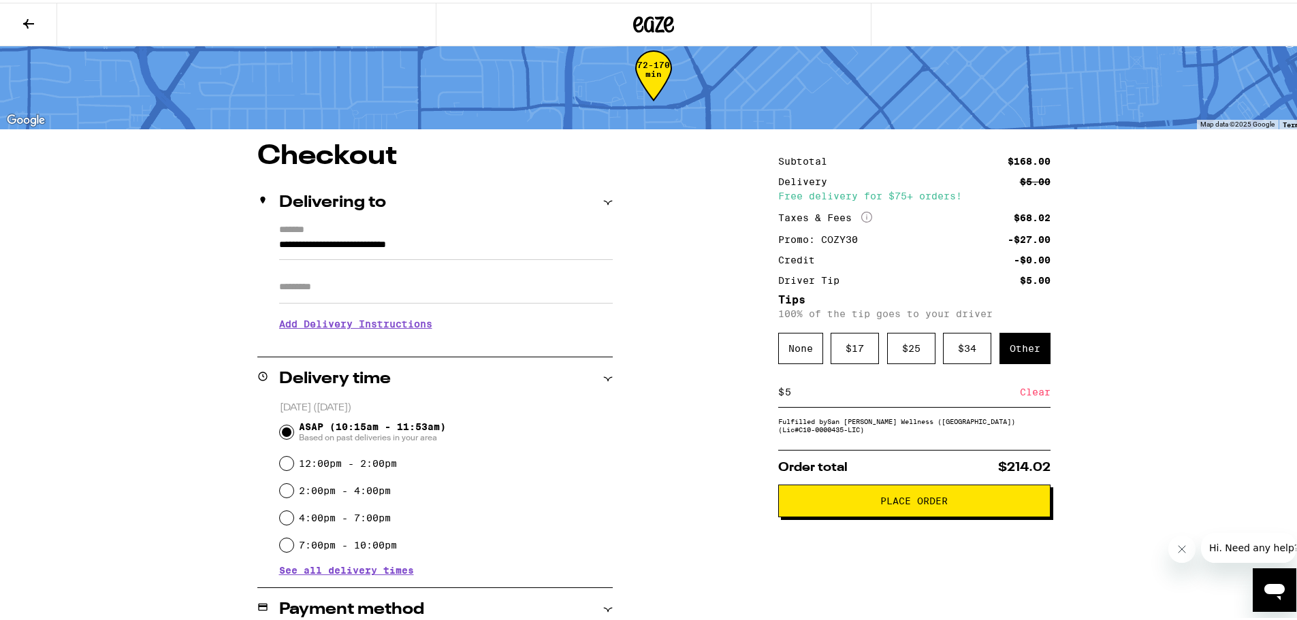
click at [936, 501] on span "Place Order" at bounding box center [913, 499] width 67 height 10
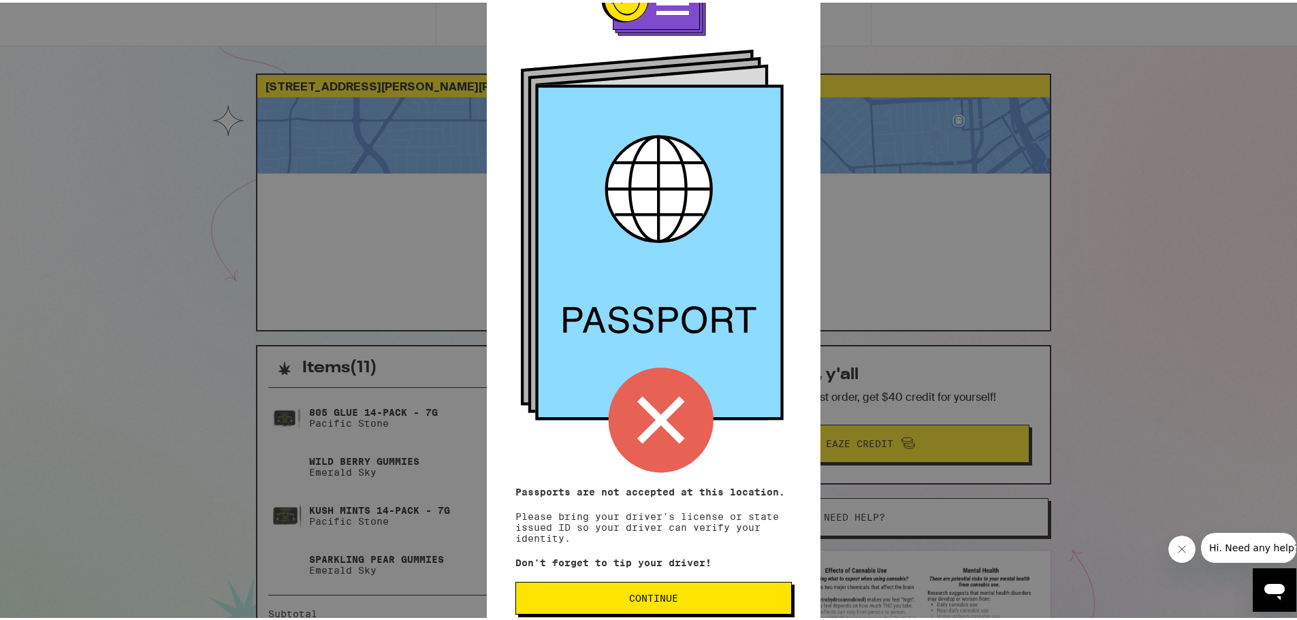
scroll to position [67, 0]
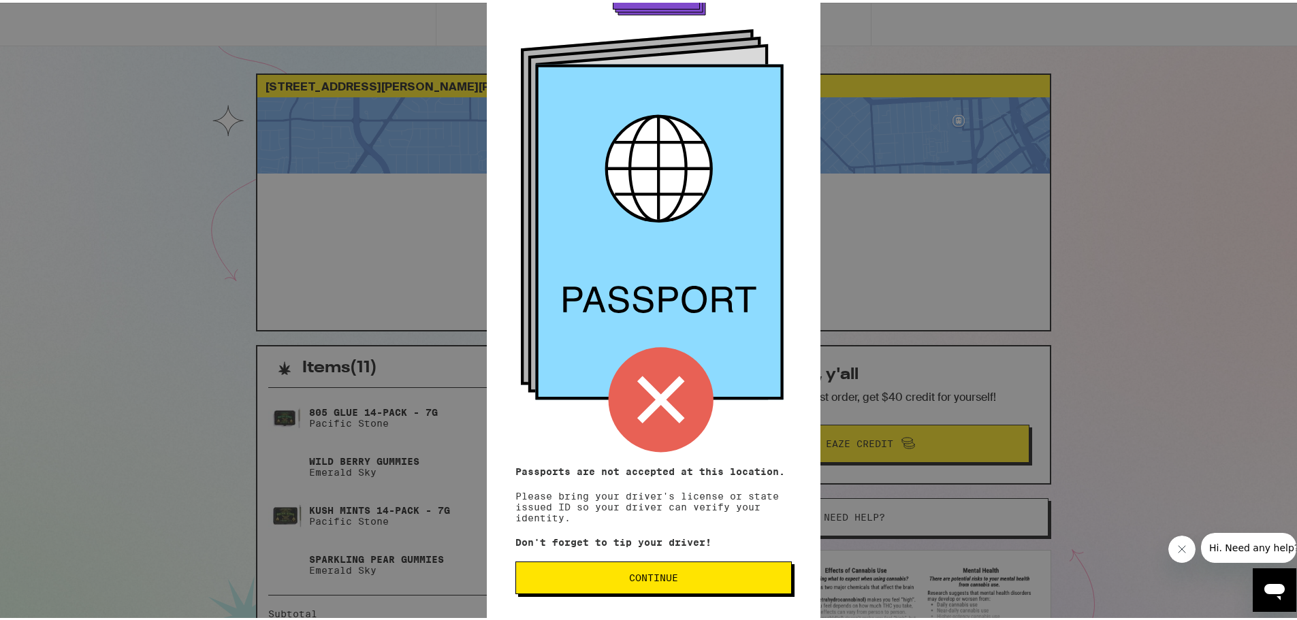
click at [663, 571] on span "Continue" at bounding box center [653, 576] width 49 height 10
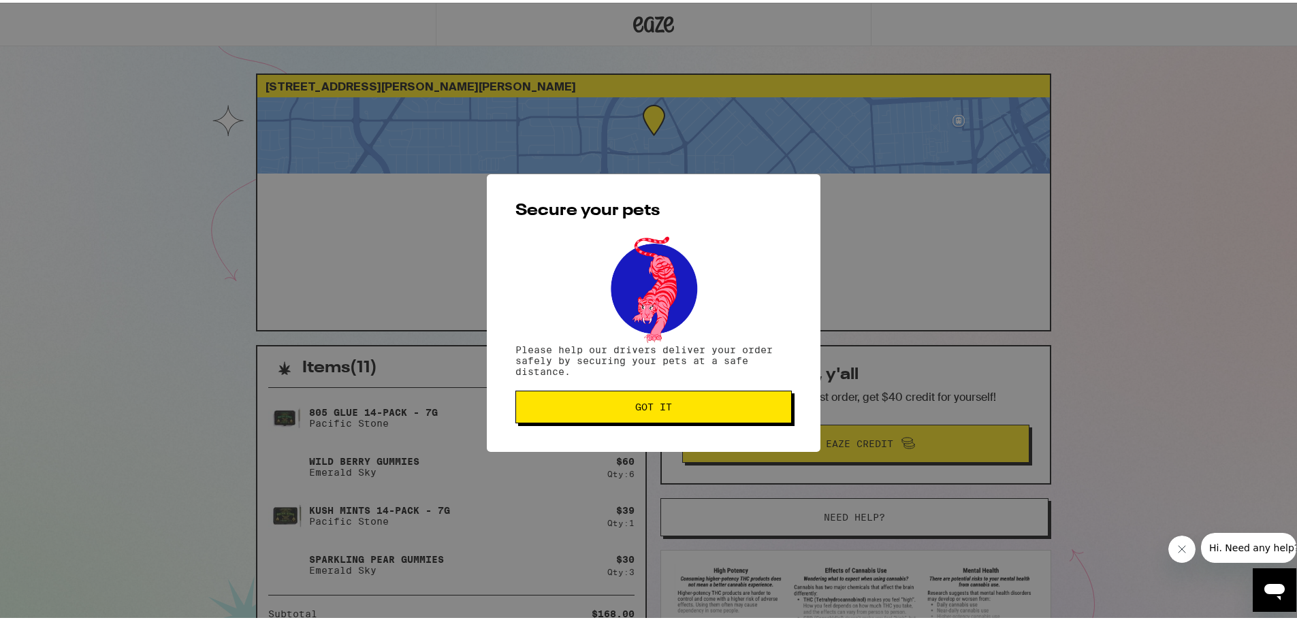
scroll to position [0, 0]
click at [666, 409] on span "Got it" at bounding box center [653, 405] width 37 height 10
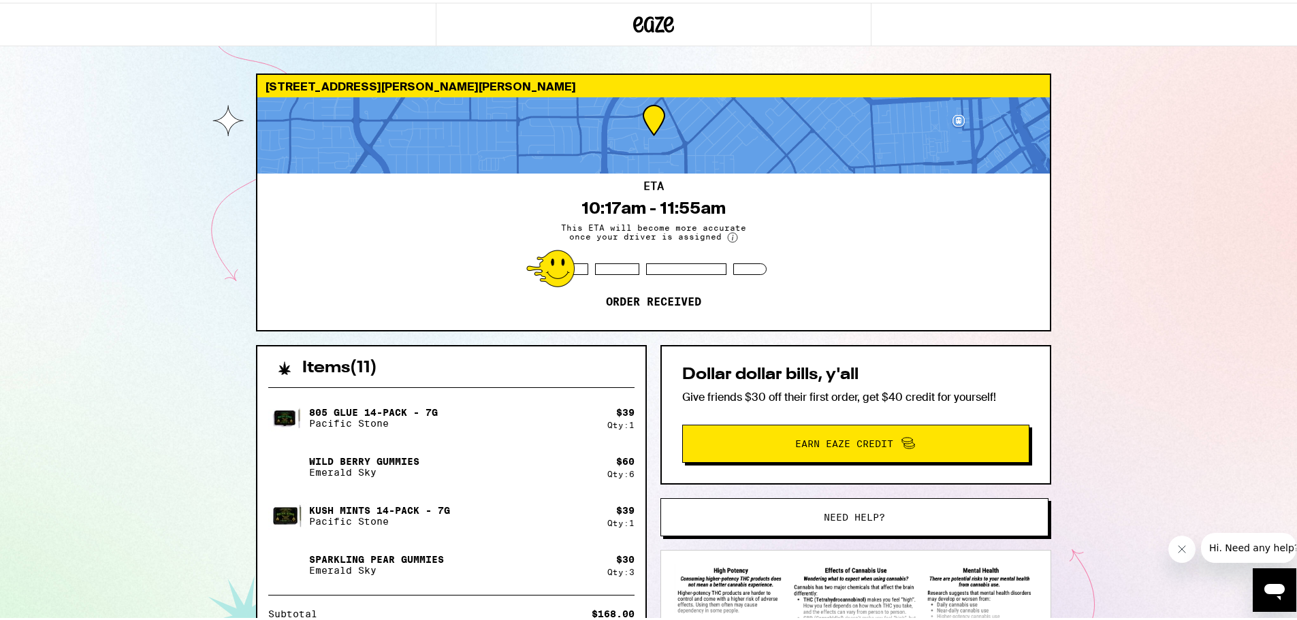
click at [126, 393] on div "[STREET_ADDRESS][PERSON_NAME][PERSON_NAME] 10:17am - 11:55am This ETA will beco…" at bounding box center [653, 411] width 1307 height 823
